Goal: Information Seeking & Learning: Find specific fact

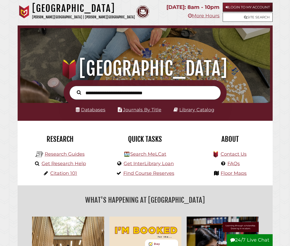
scroll to position [83, 247]
click at [116, 92] on input "text" at bounding box center [144, 93] width 151 height 14
type input "**********"
click at [74, 89] on button "Search" at bounding box center [78, 92] width 9 height 7
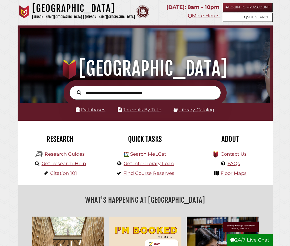
scroll to position [83, 247]
click at [114, 92] on input "text" at bounding box center [144, 93] width 151 height 14
